Goal: Task Accomplishment & Management: Manage account settings

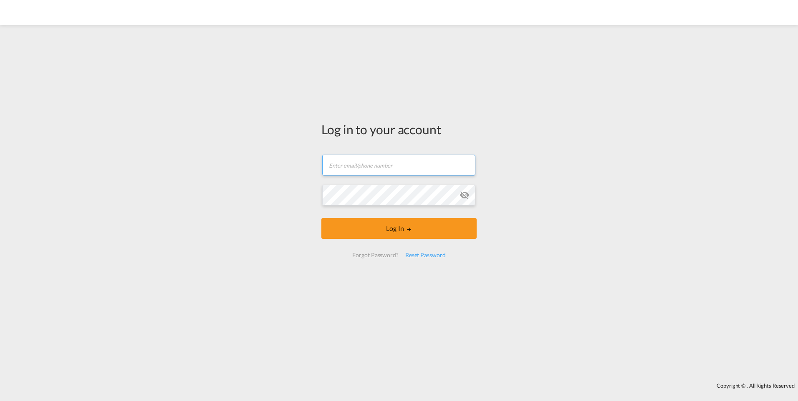
click at [378, 167] on input "text" at bounding box center [398, 165] width 153 height 21
type input "[PERSON_NAME][EMAIL_ADDRESS][DOMAIN_NAME]"
click at [468, 194] on md-icon "icon-eye-off" at bounding box center [464, 195] width 10 height 10
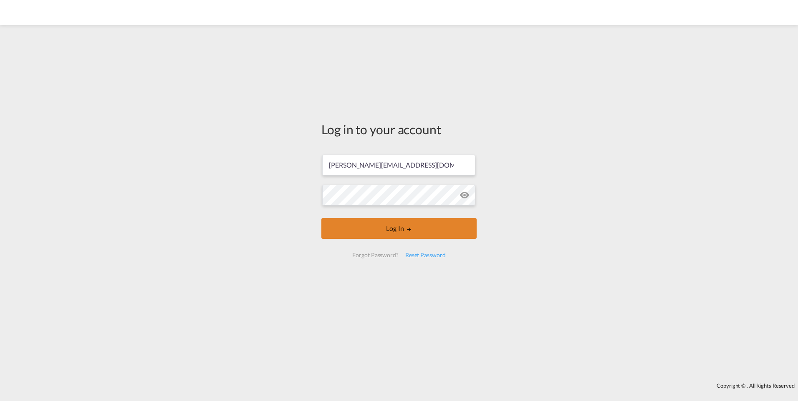
click at [432, 232] on button "Log In" at bounding box center [398, 228] width 155 height 21
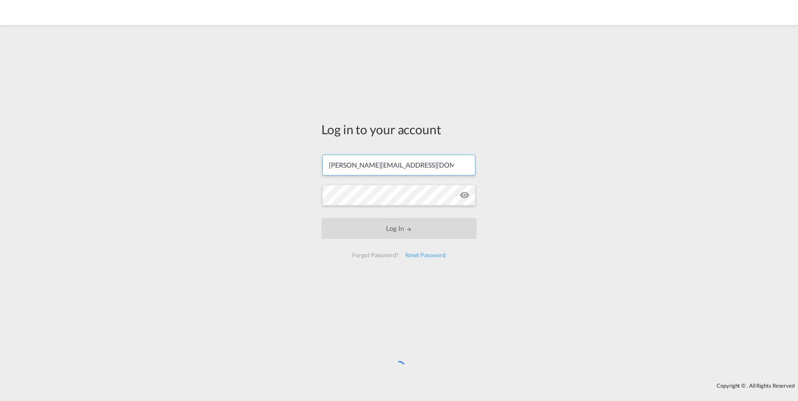
click at [398, 166] on input "[PERSON_NAME][EMAIL_ADDRESS][DOMAIN_NAME]" at bounding box center [398, 165] width 153 height 21
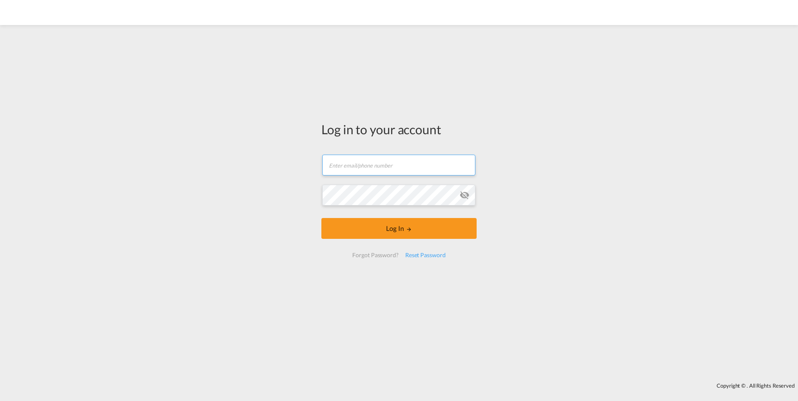
click at [357, 164] on input "text" at bounding box center [398, 165] width 153 height 21
type input "[PERSON_NAME][EMAIL_ADDRESS][DOMAIN_NAME]"
click at [465, 192] on md-icon "icon-eye-off" at bounding box center [464, 195] width 10 height 10
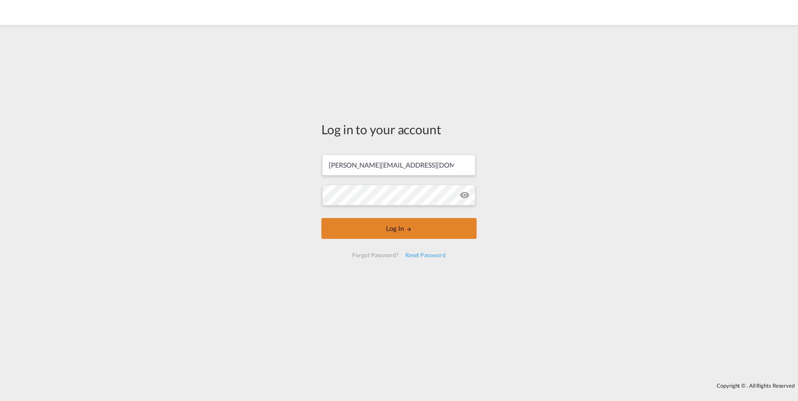
click at [421, 228] on button "Log In" at bounding box center [398, 228] width 155 height 21
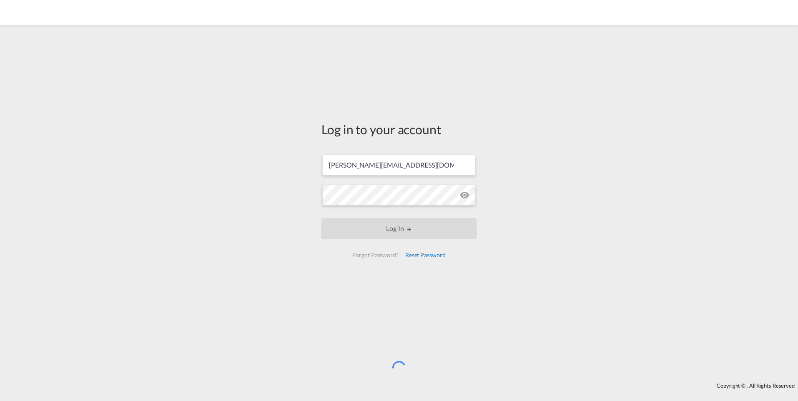
click at [425, 255] on div "Reset Password" at bounding box center [425, 255] width 47 height 15
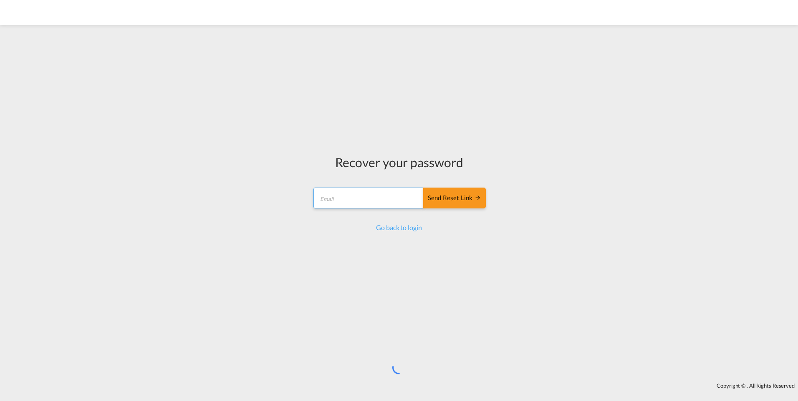
click at [358, 199] on input "email" at bounding box center [368, 198] width 111 height 21
type input "[PERSON_NAME][EMAIL_ADDRESS][DOMAIN_NAME]"
click at [460, 196] on div "Send reset link" at bounding box center [454, 199] width 53 height 10
click at [453, 198] on div "Send reset link" at bounding box center [454, 199] width 53 height 10
click at [407, 229] on link "Go back to login" at bounding box center [398, 228] width 45 height 8
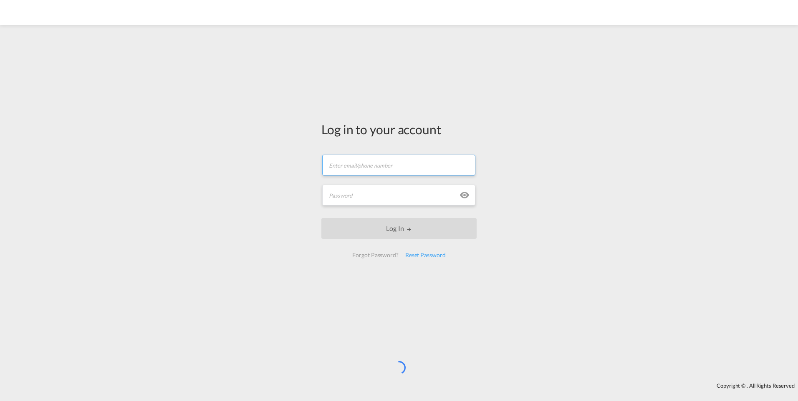
click at [373, 167] on input "text" at bounding box center [398, 165] width 153 height 21
type input "[PERSON_NAME][EMAIL_ADDRESS][DOMAIN_NAME]"
click at [361, 192] on input "text" at bounding box center [398, 195] width 153 height 21
type input "HenningGAC1!"
click at [468, 193] on md-icon "icon-eye" at bounding box center [464, 195] width 10 height 10
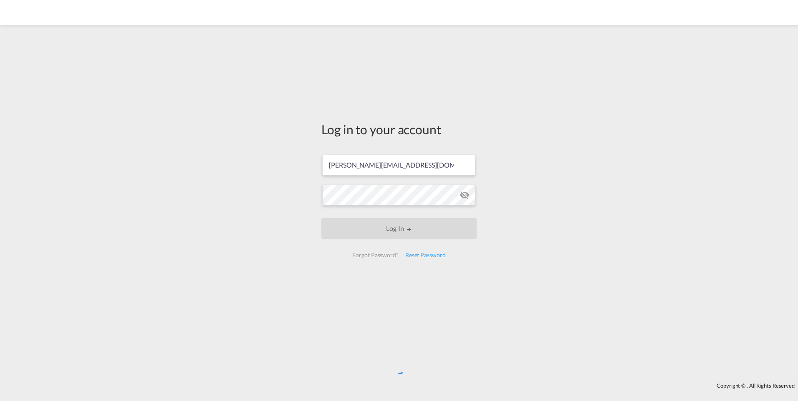
click at [403, 215] on form "H.Menze@gac.de Log In Forgot Password? Reset Password" at bounding box center [398, 206] width 155 height 120
click at [436, 255] on div "Reset Password" at bounding box center [425, 255] width 47 height 15
